Goal: Transaction & Acquisition: Download file/media

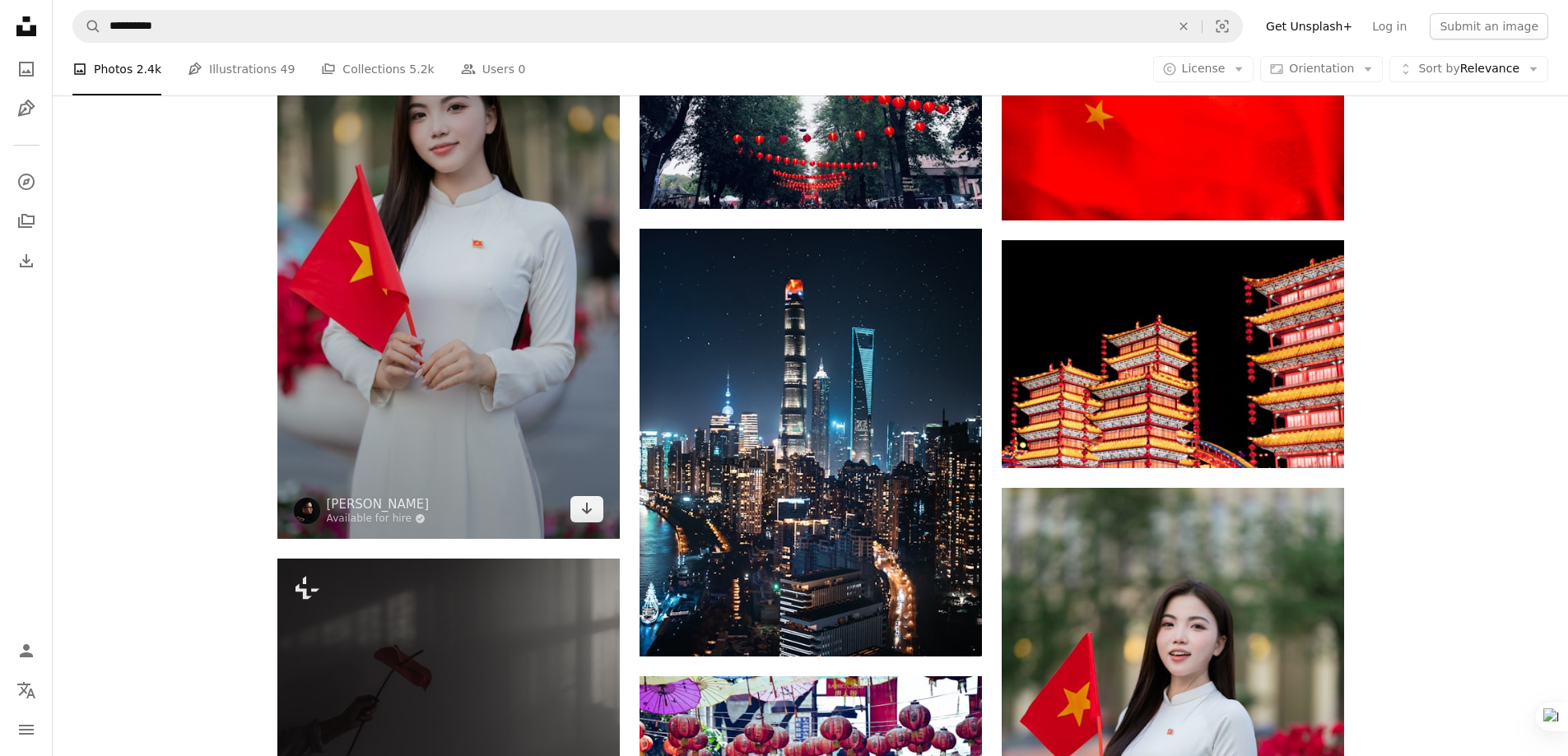
scroll to position [1129, 0]
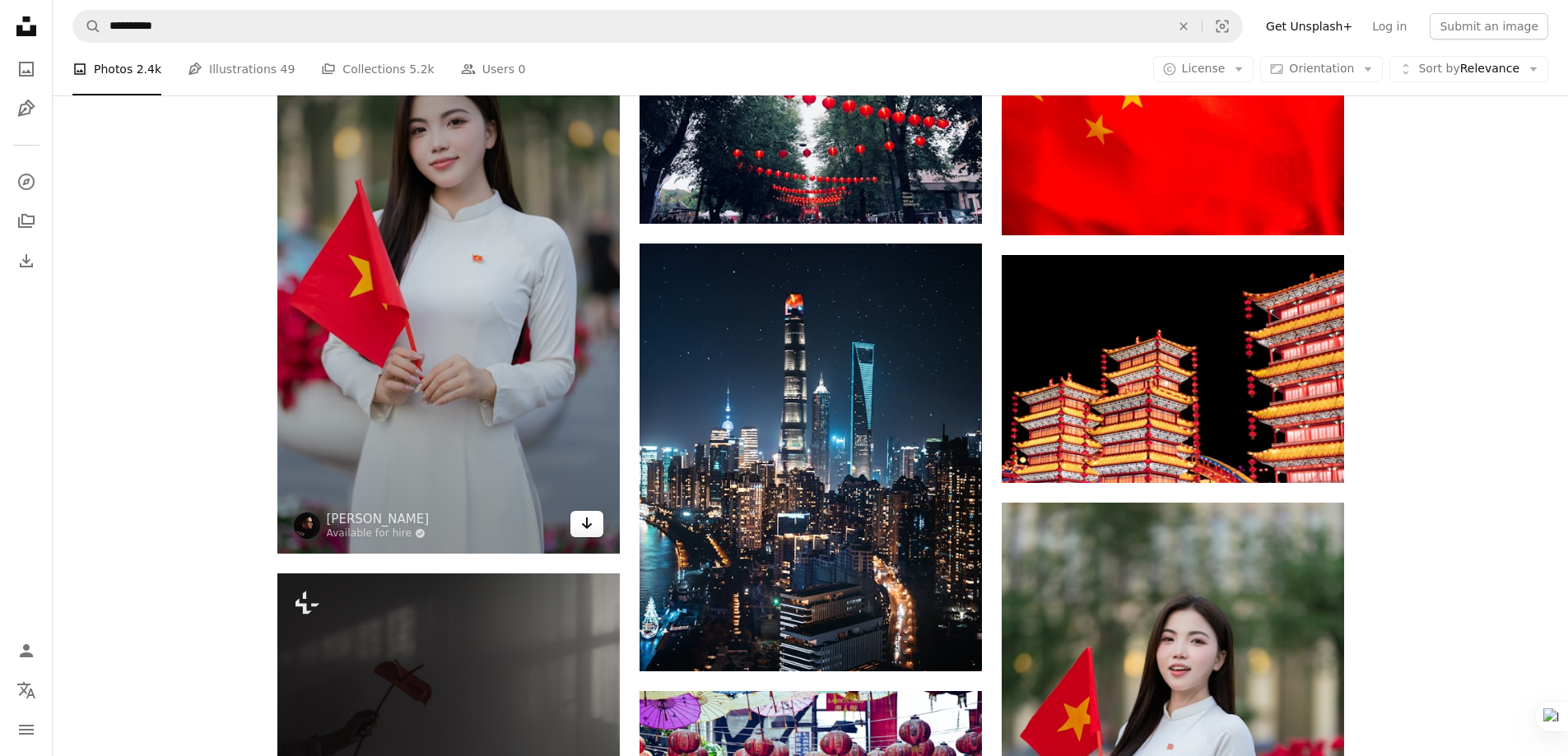
click at [580, 522] on link "Arrow pointing down" at bounding box center [586, 523] width 33 height 26
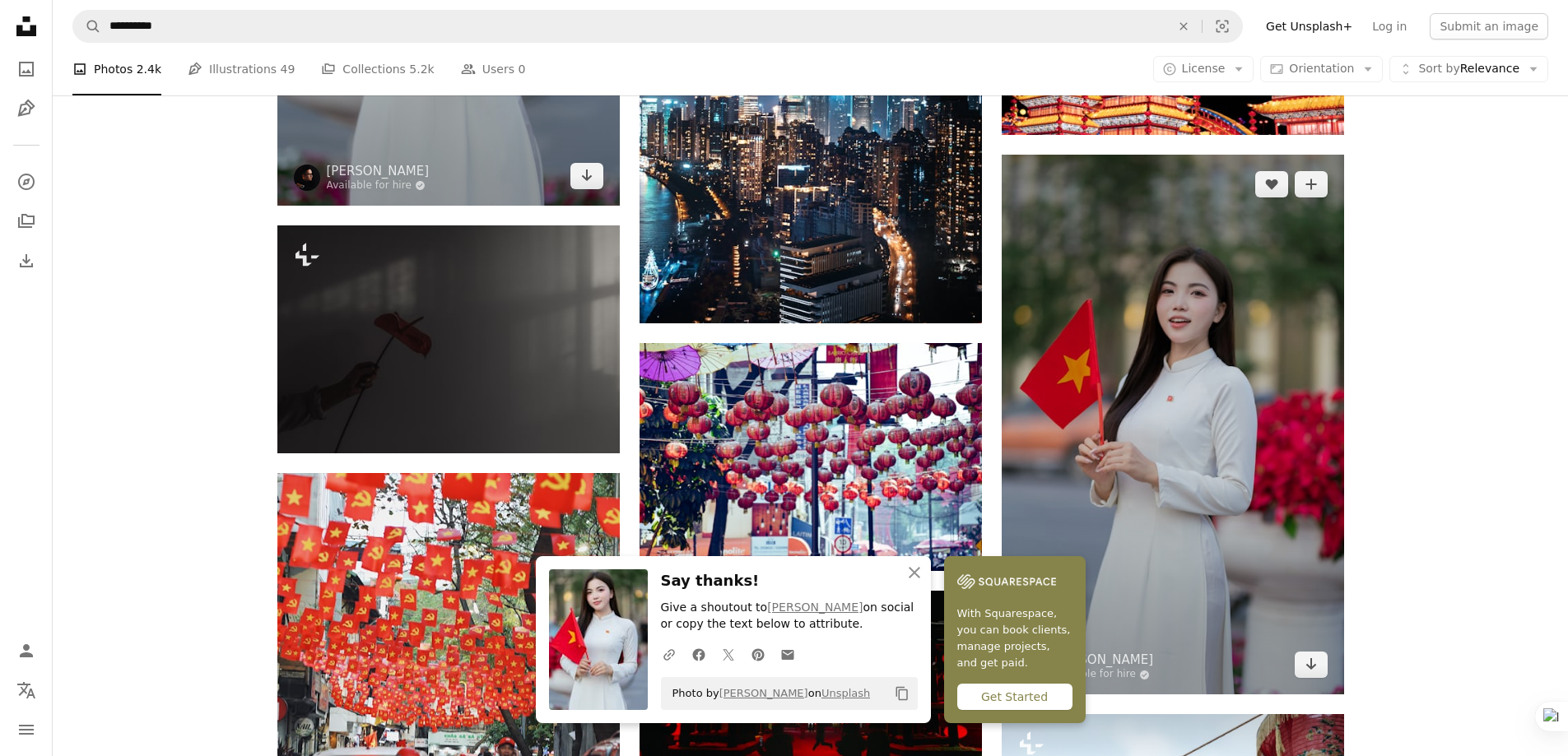
scroll to position [1623, 0]
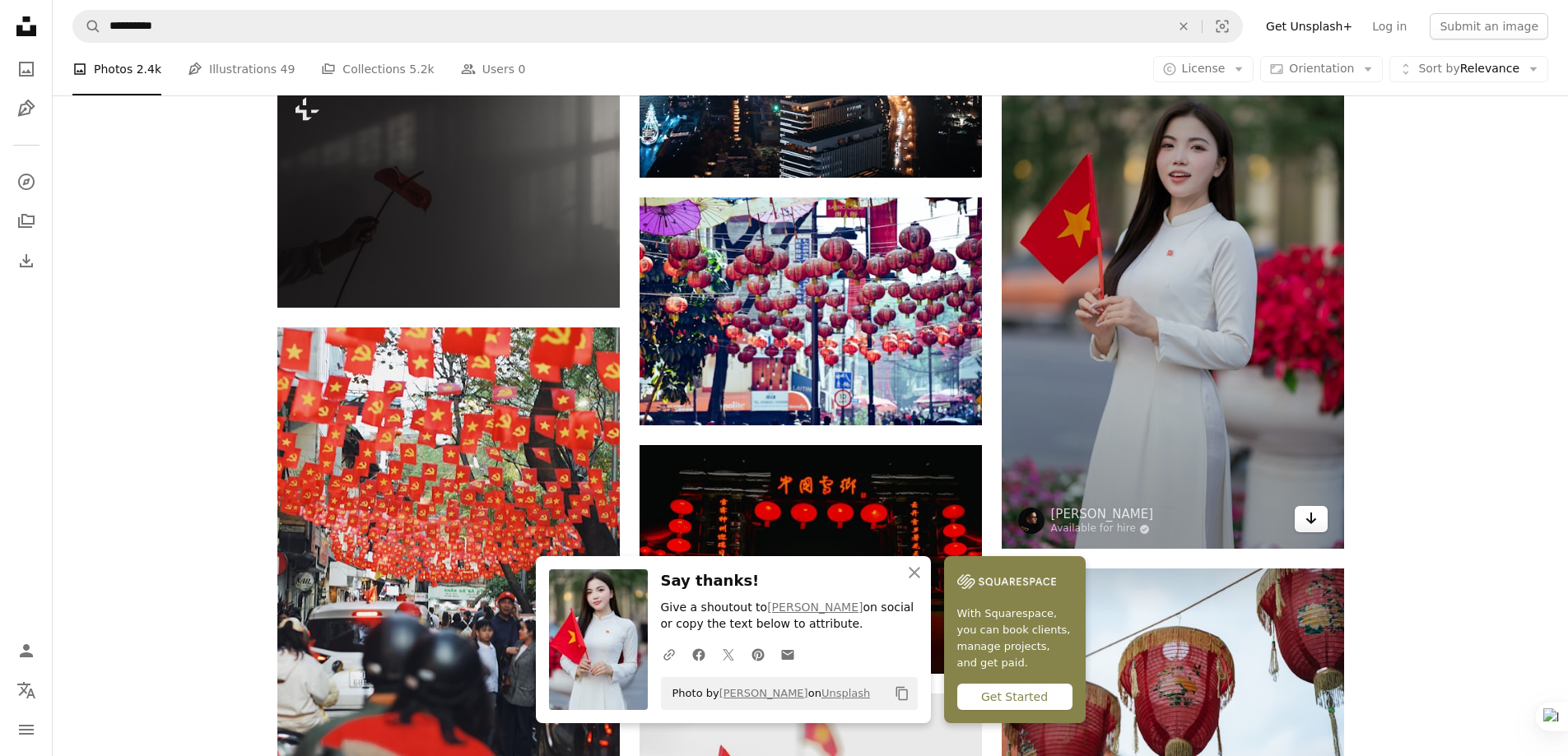
click at [1308, 522] on icon "Download" at bounding box center [1310, 518] width 11 height 12
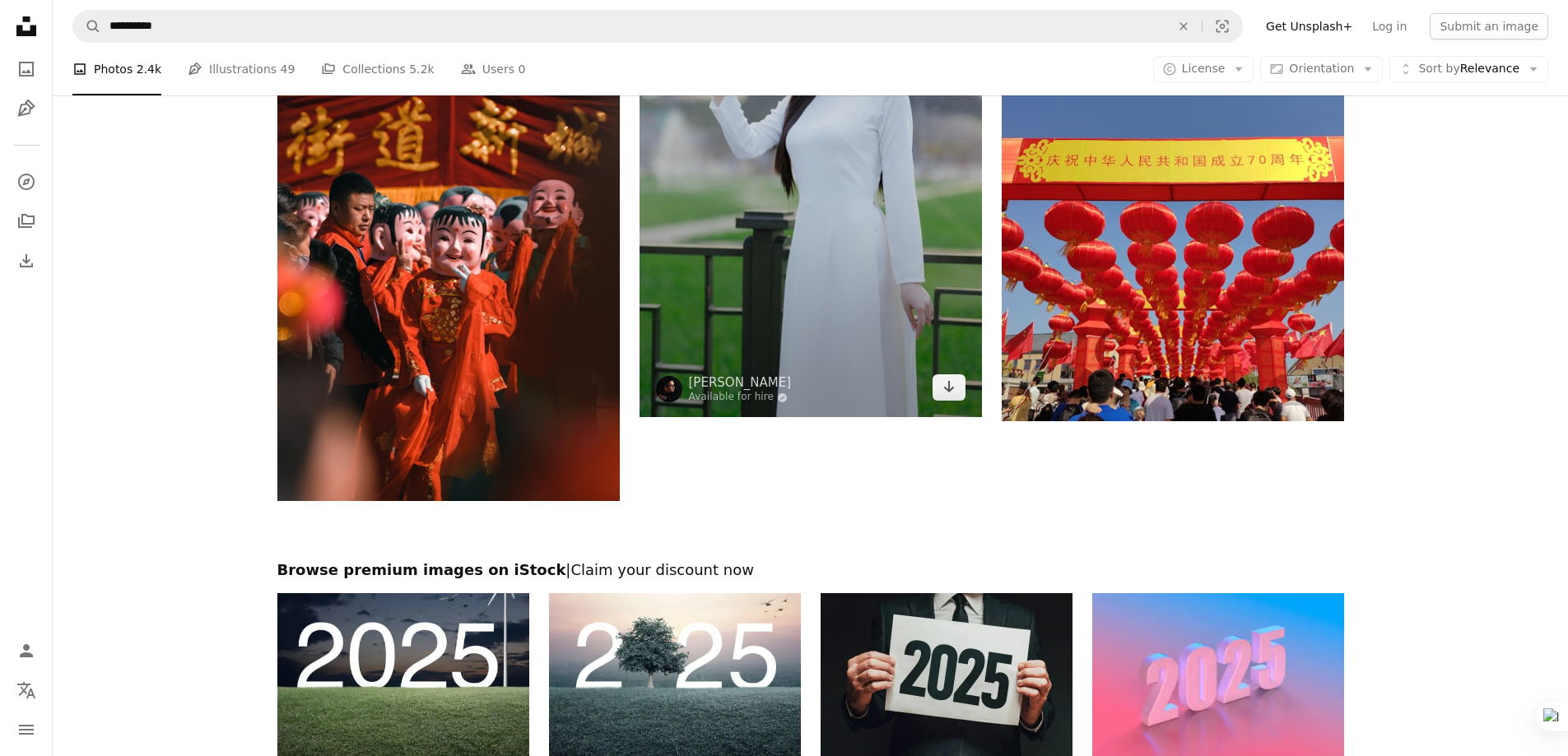
scroll to position [2446, 0]
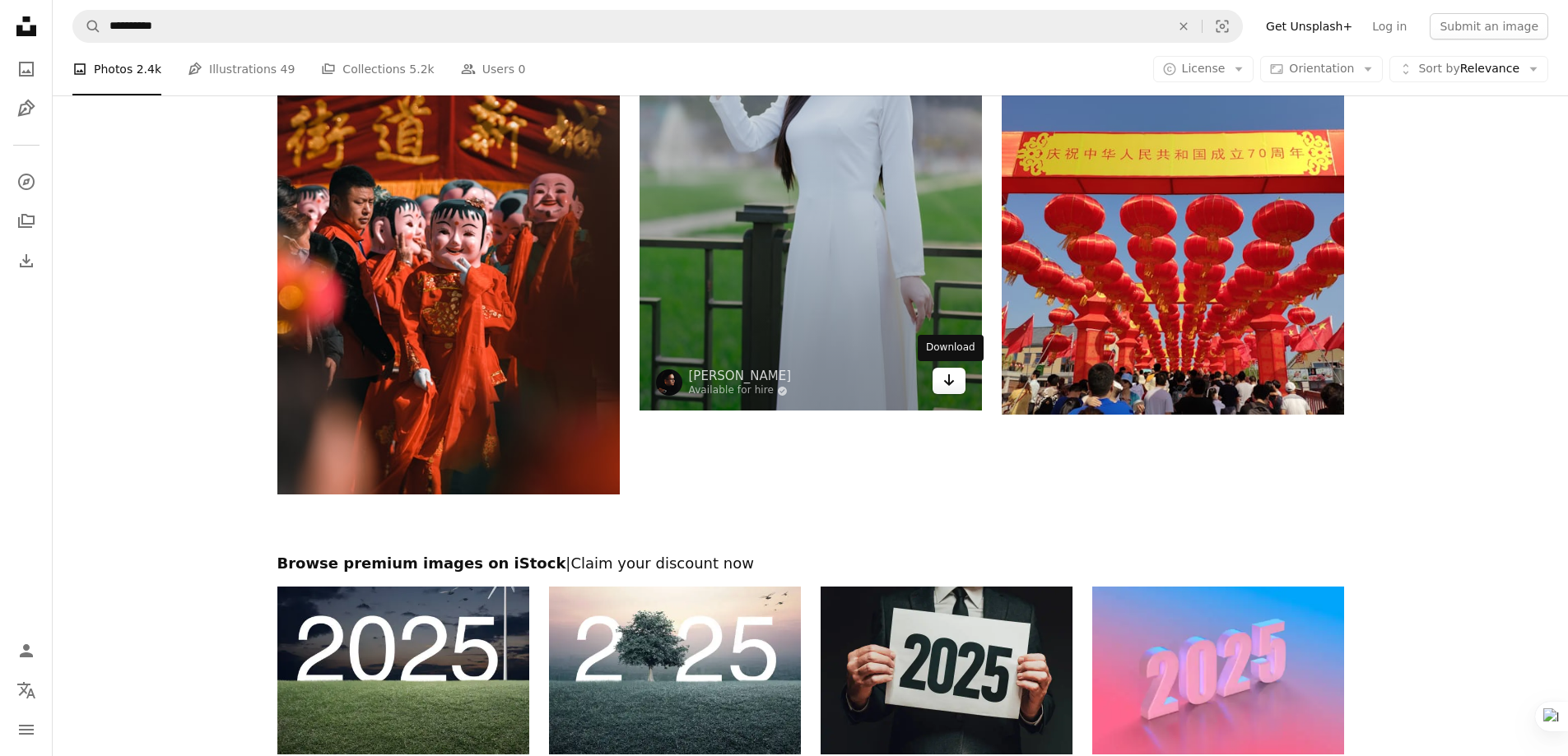
click at [949, 388] on icon "Arrow pointing down" at bounding box center [949, 380] width 13 height 20
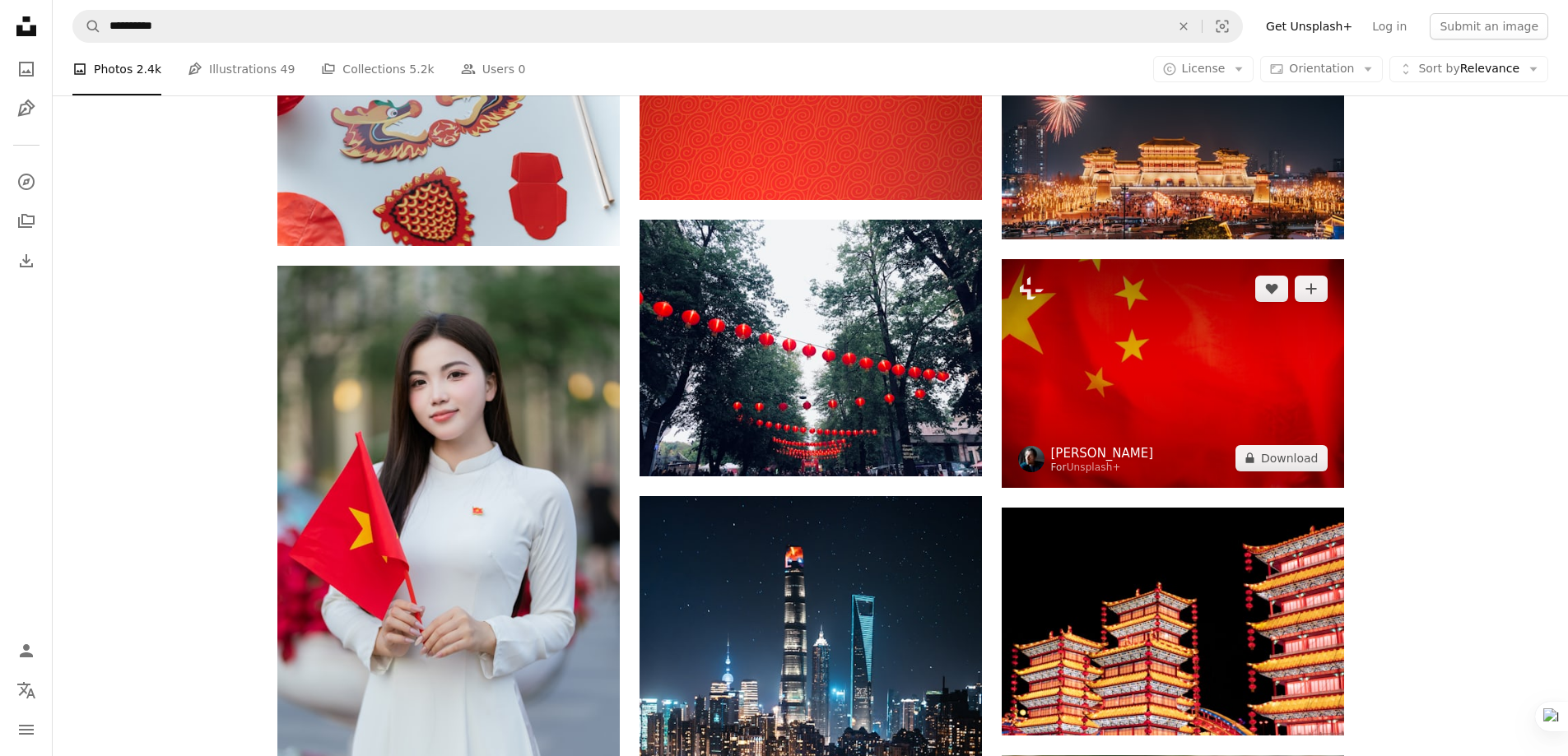
scroll to position [882, 0]
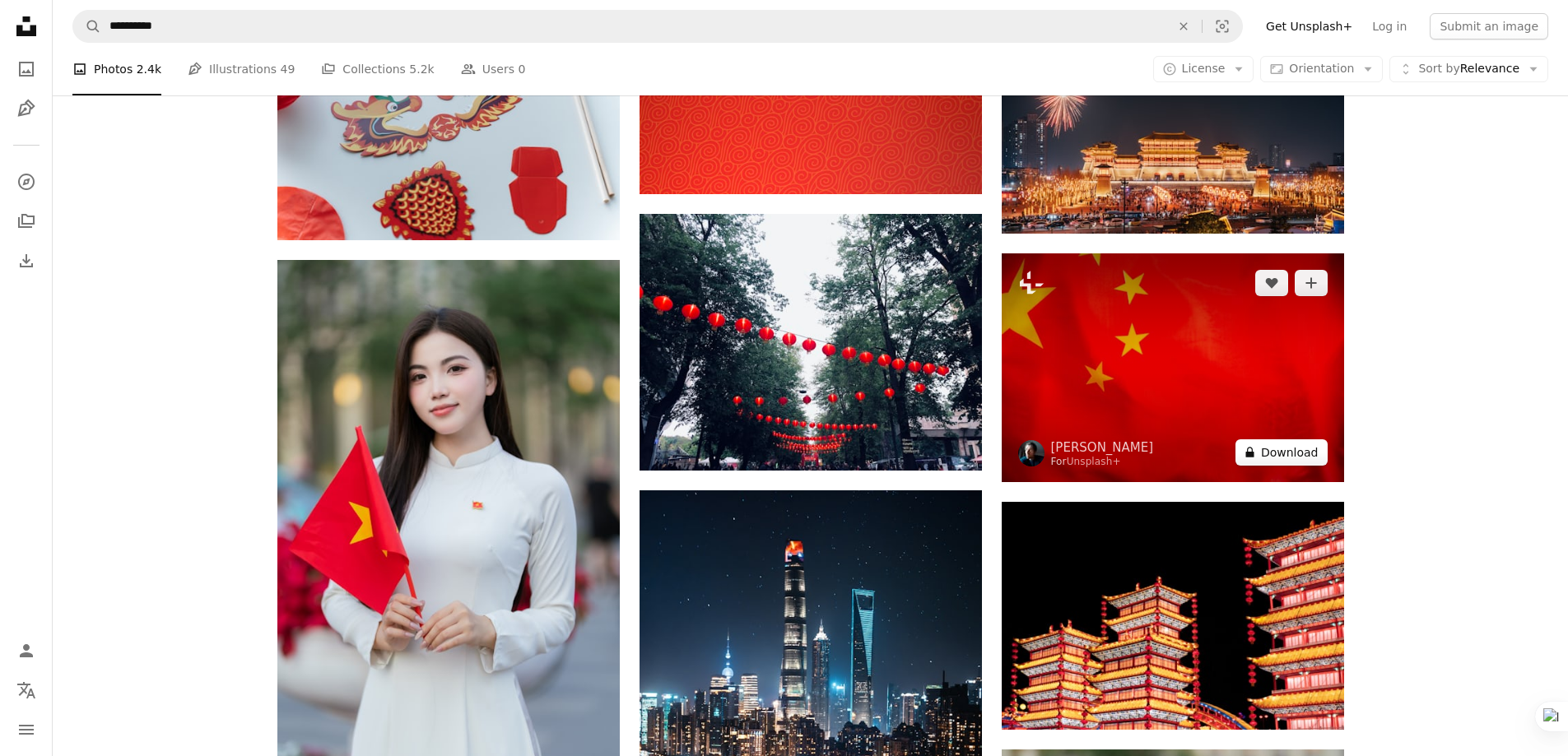
click at [1283, 456] on button "A lock Download" at bounding box center [1282, 452] width 92 height 26
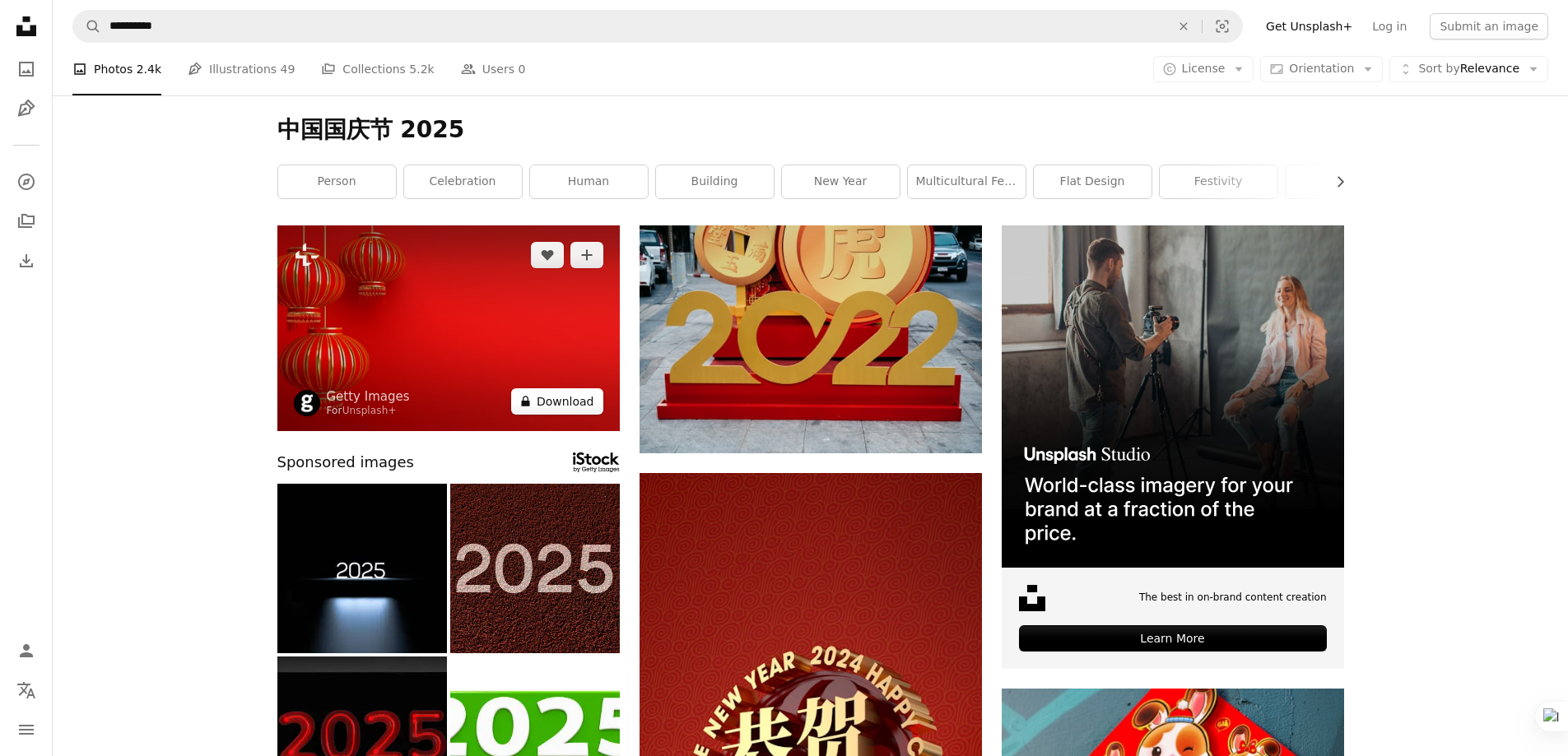
click at [578, 407] on button "A lock Download" at bounding box center [557, 401] width 92 height 26
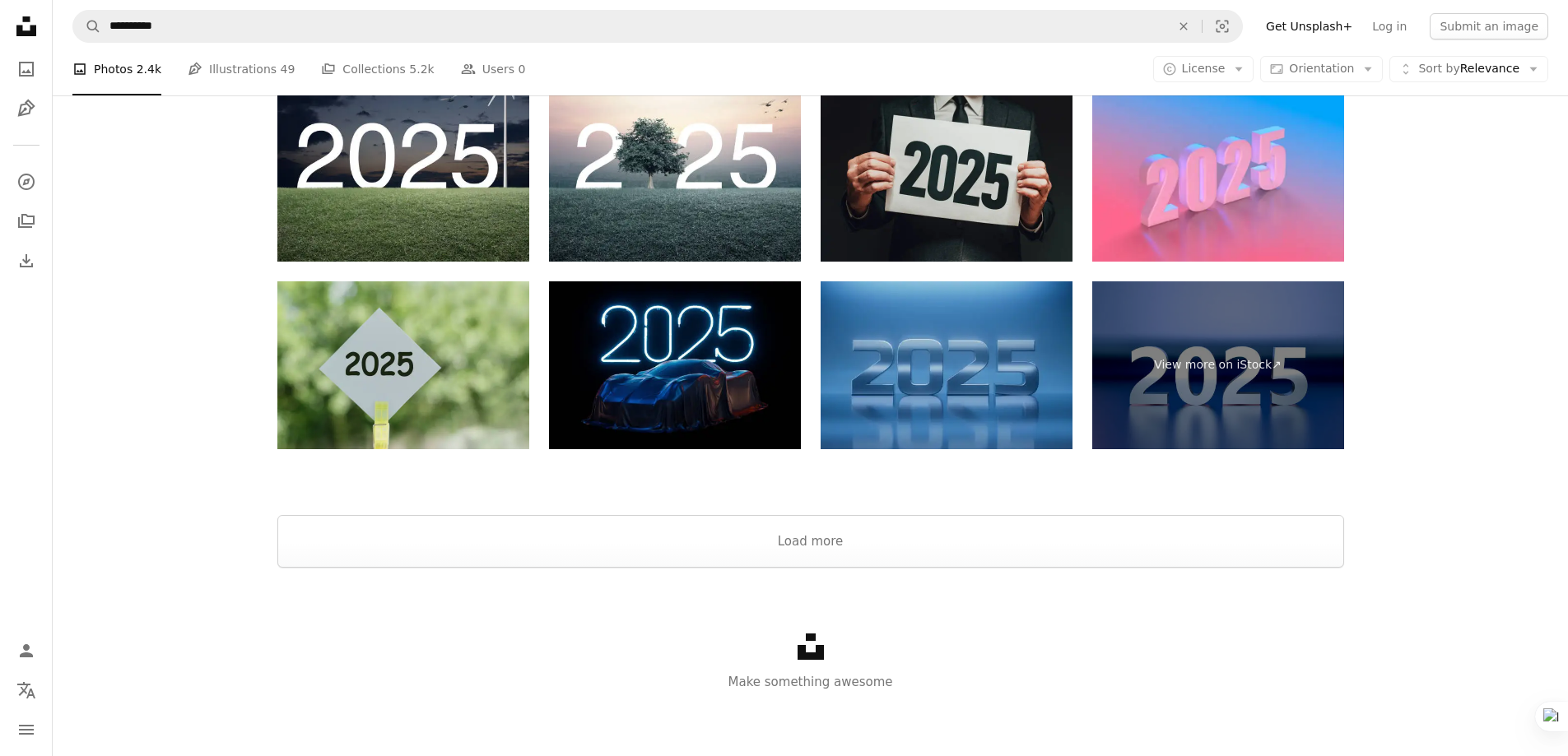
scroll to position [2940, 0]
click at [236, 68] on link "Pen Tool Illustrations 49" at bounding box center [241, 69] width 107 height 53
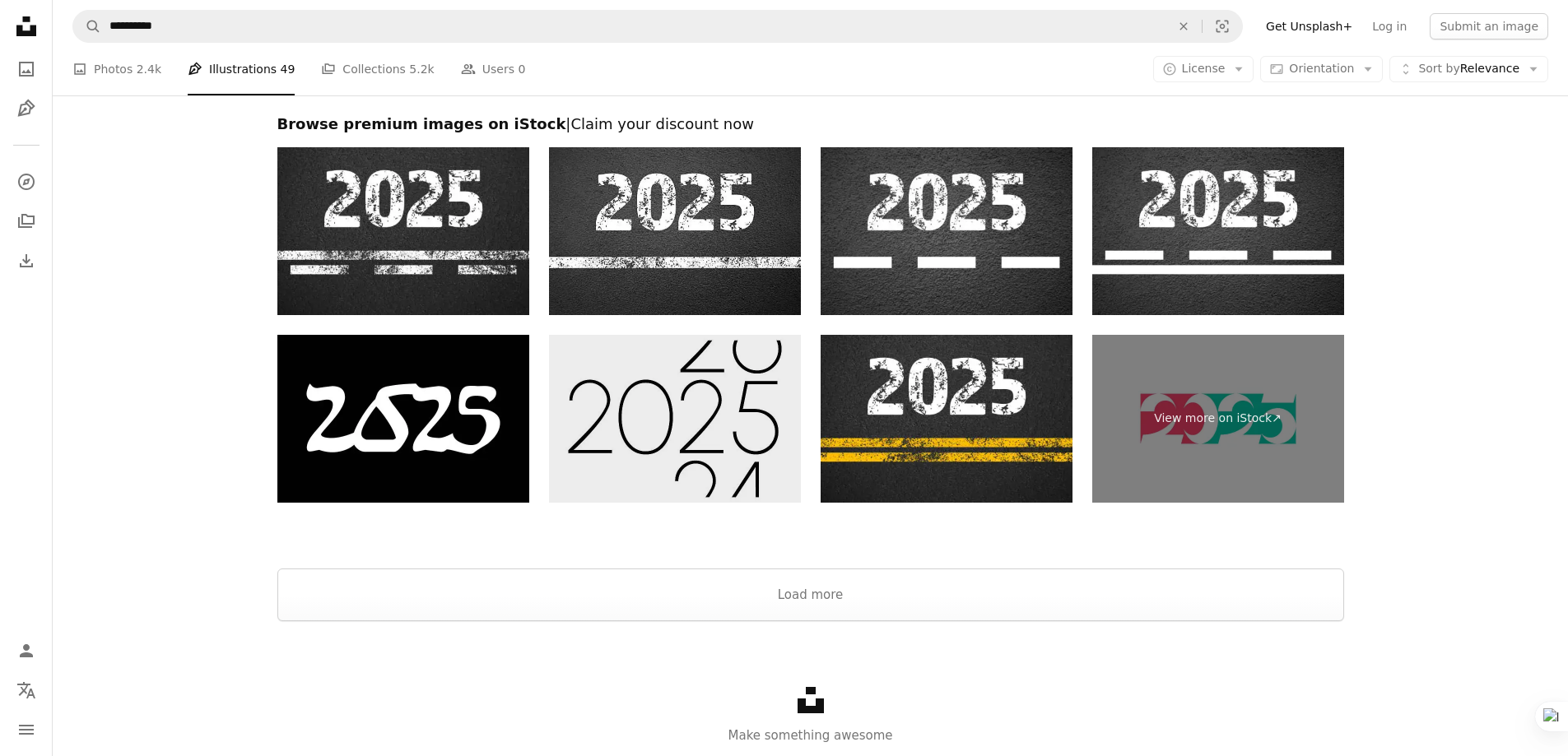
scroll to position [2991, 0]
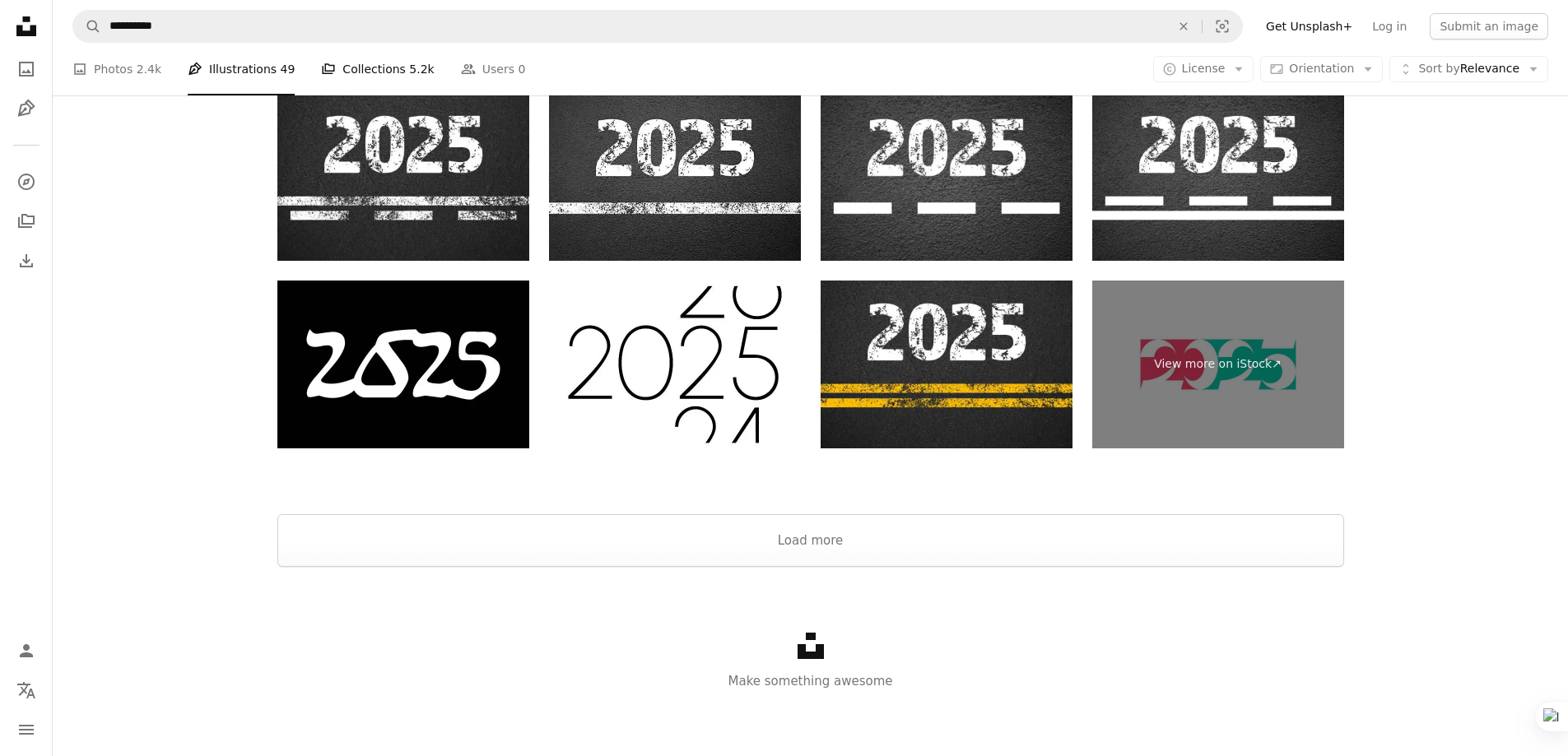
click at [354, 73] on link "A stack of folders Collections 5.2k" at bounding box center [377, 69] width 113 height 53
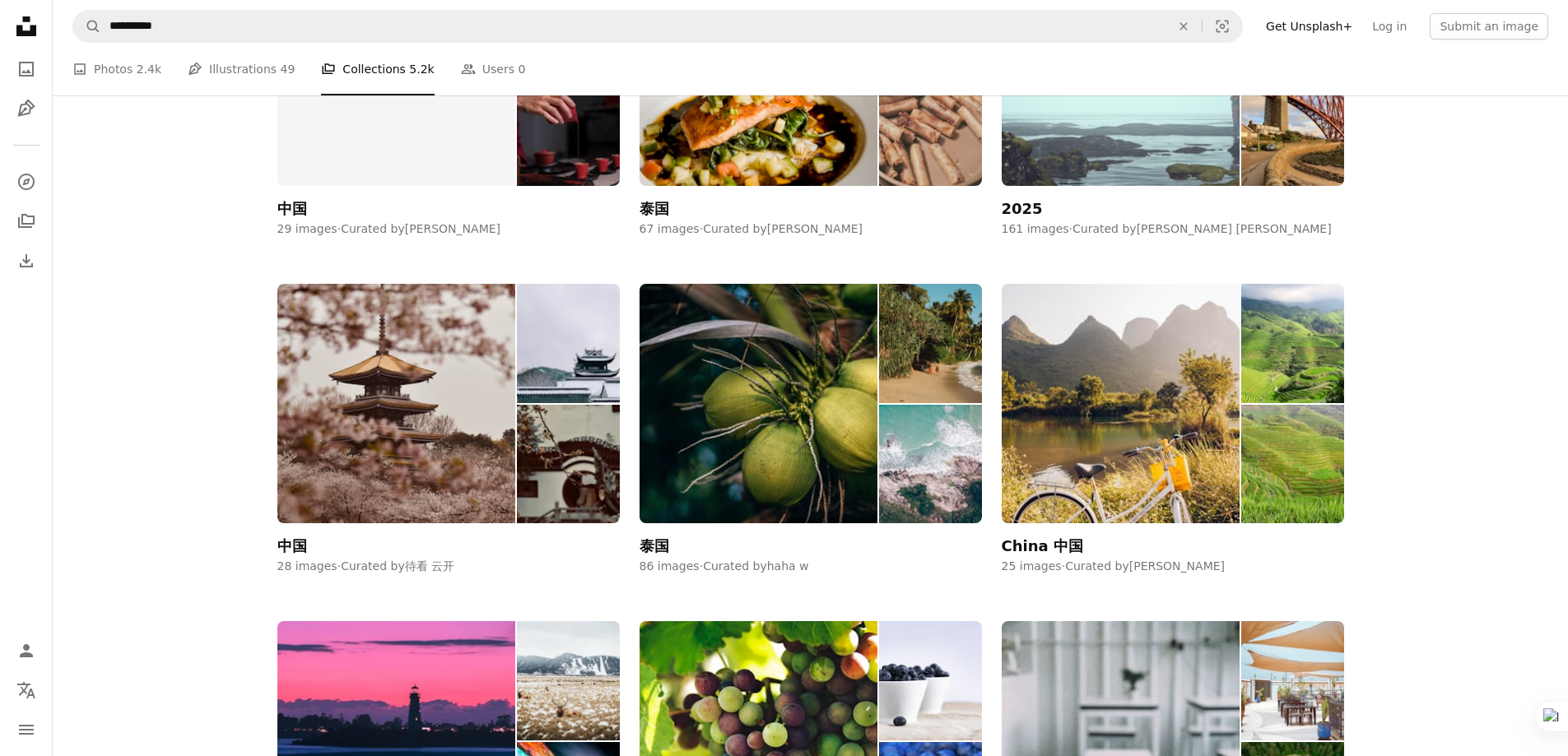
scroll to position [2716, 0]
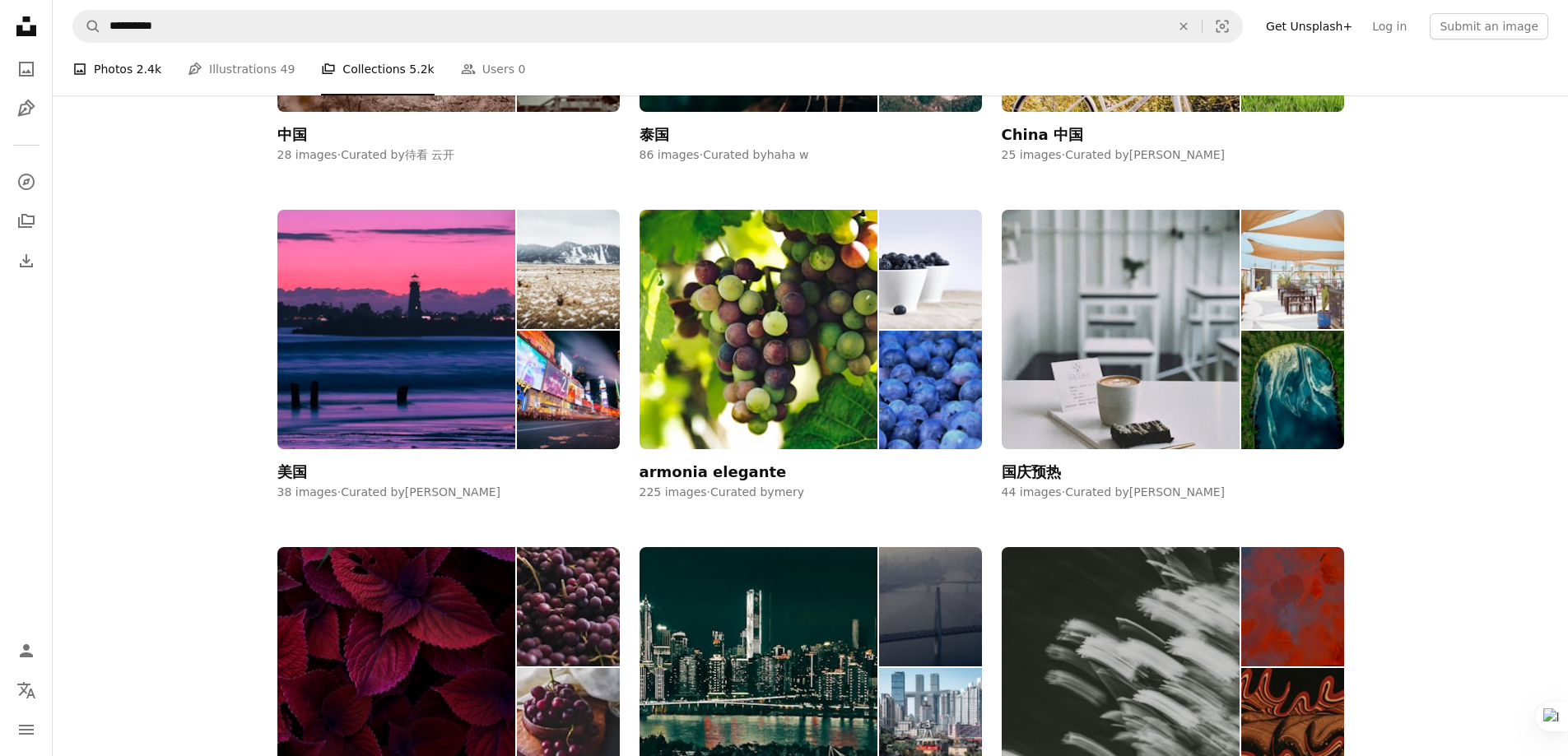
click at [103, 61] on link "A photo Photos 2.4k" at bounding box center [117, 69] width 89 height 53
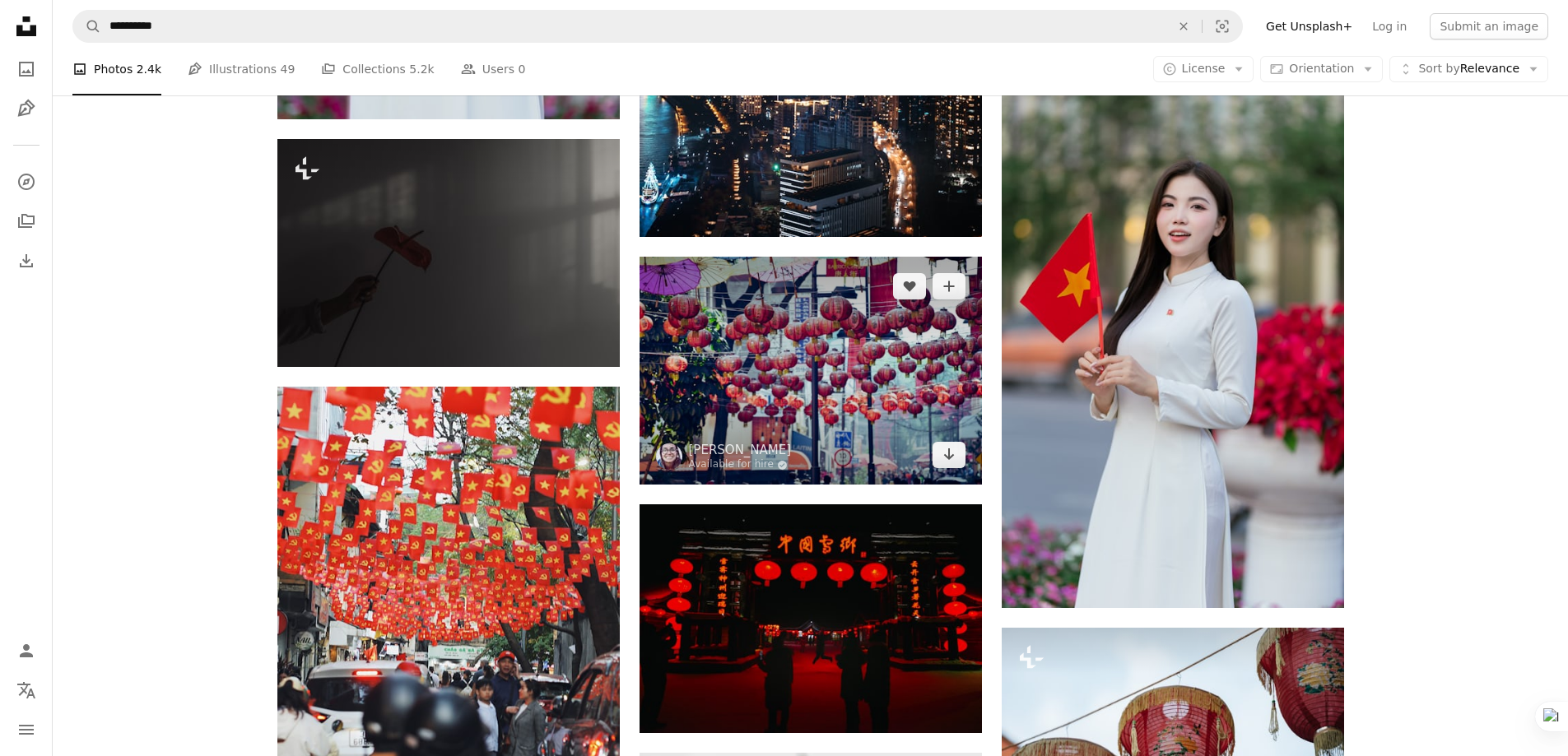
scroll to position [1975, 0]
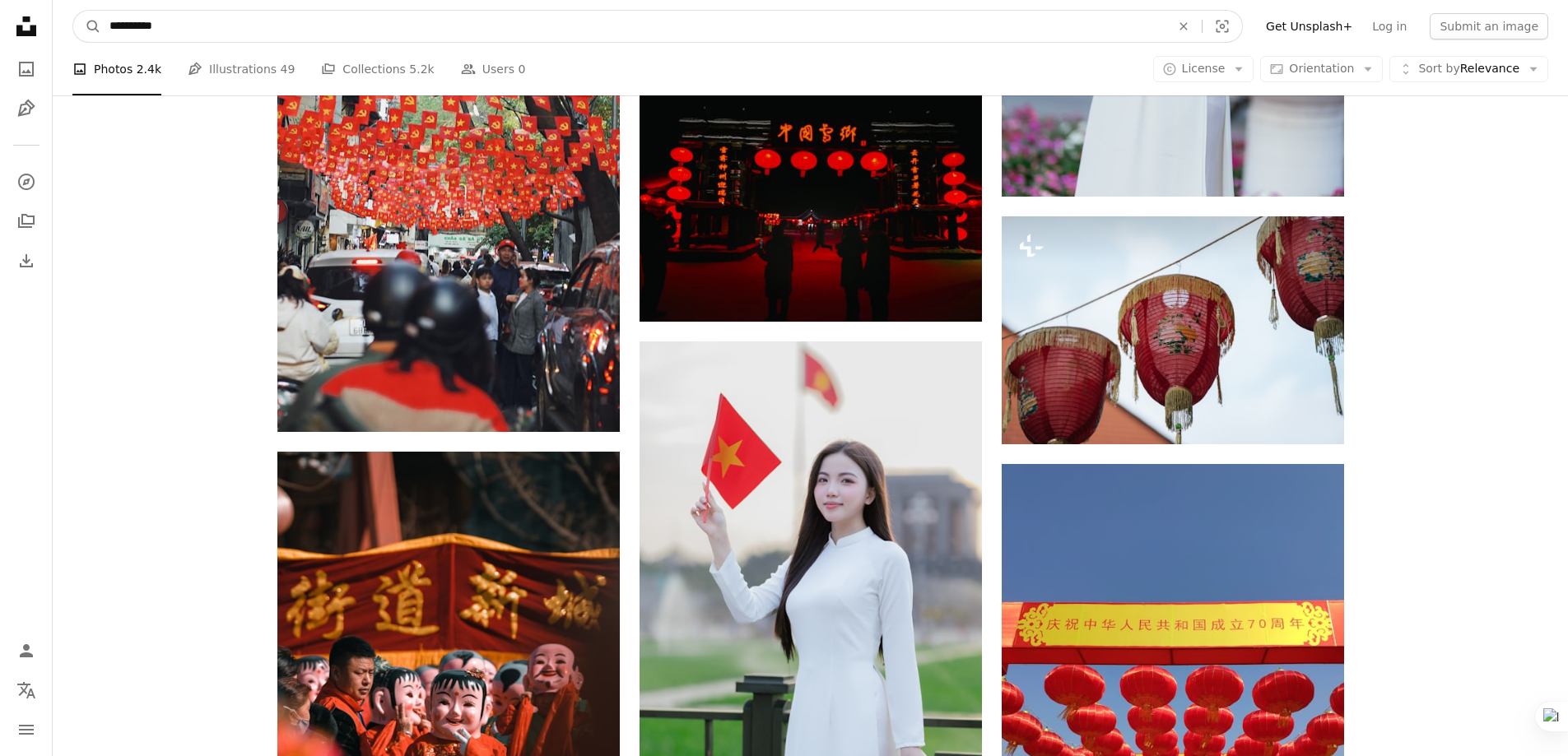
drag, startPoint x: 271, startPoint y: 35, endPoint x: 28, endPoint y: 23, distance: 243.3
